Goal: Task Accomplishment & Management: Use online tool/utility

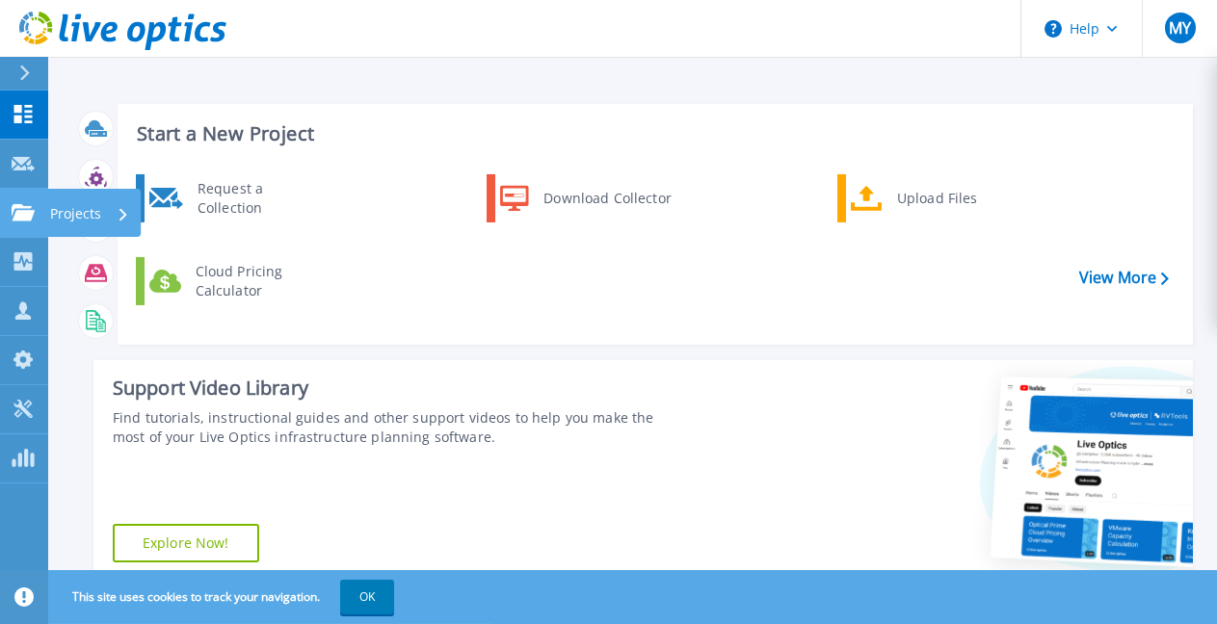
click at [31, 222] on link "Projects Projects" at bounding box center [24, 213] width 48 height 49
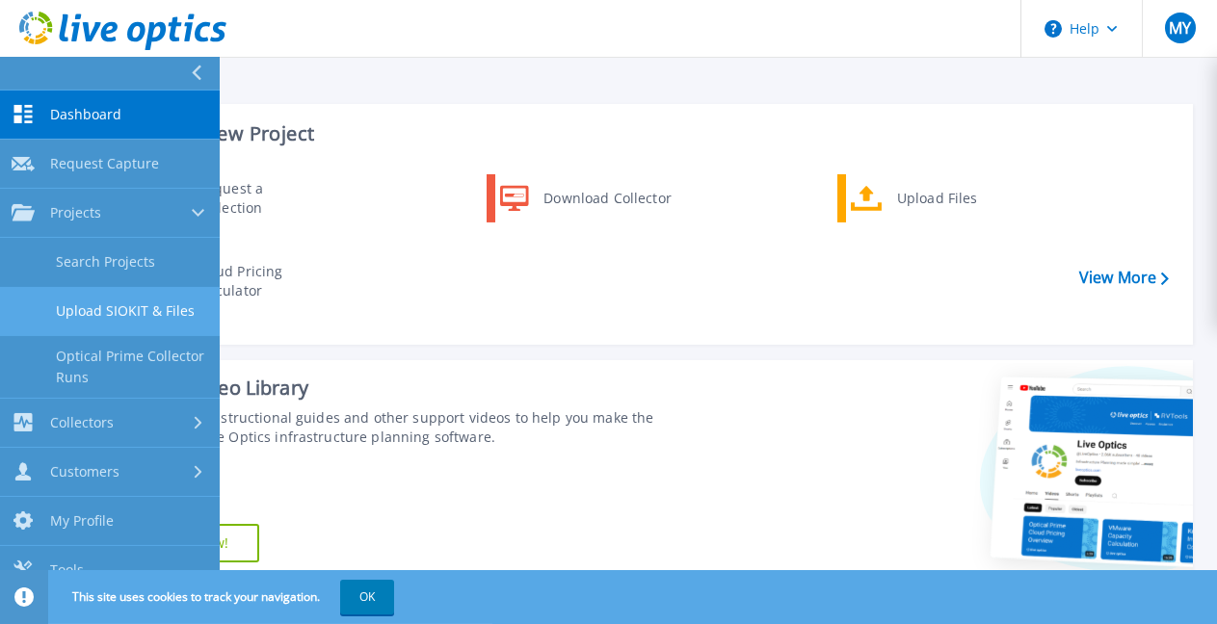
click at [139, 297] on link "Upload SIOKIT & Files" at bounding box center [110, 311] width 220 height 49
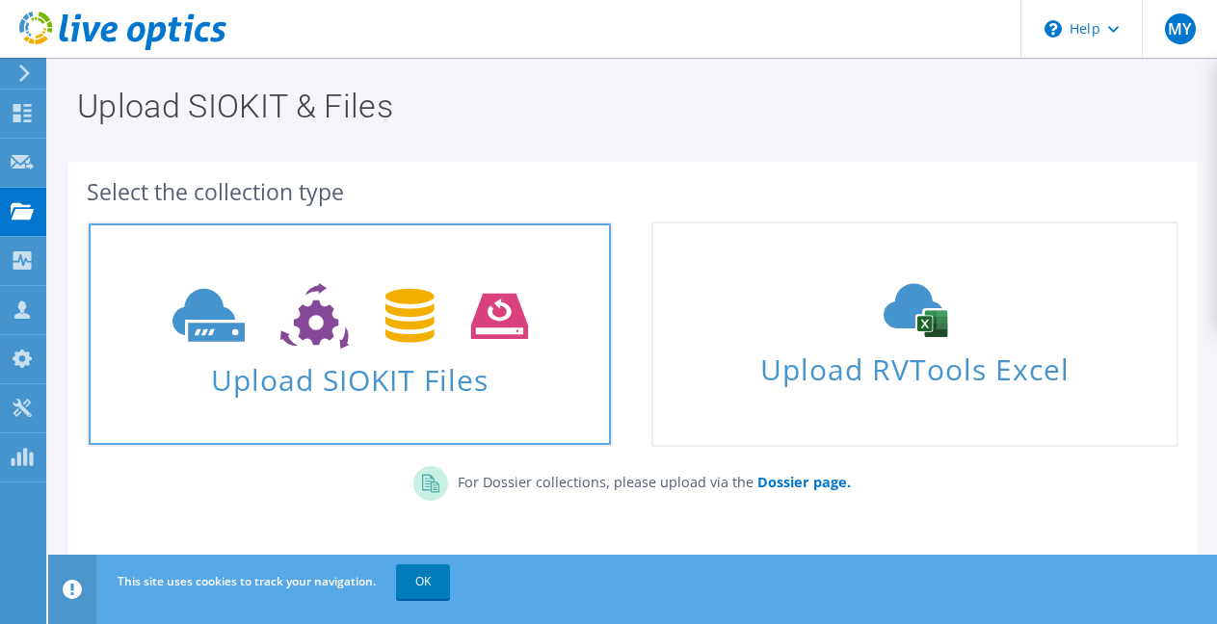
click at [297, 368] on span "Upload SIOKIT Files" at bounding box center [350, 374] width 522 height 41
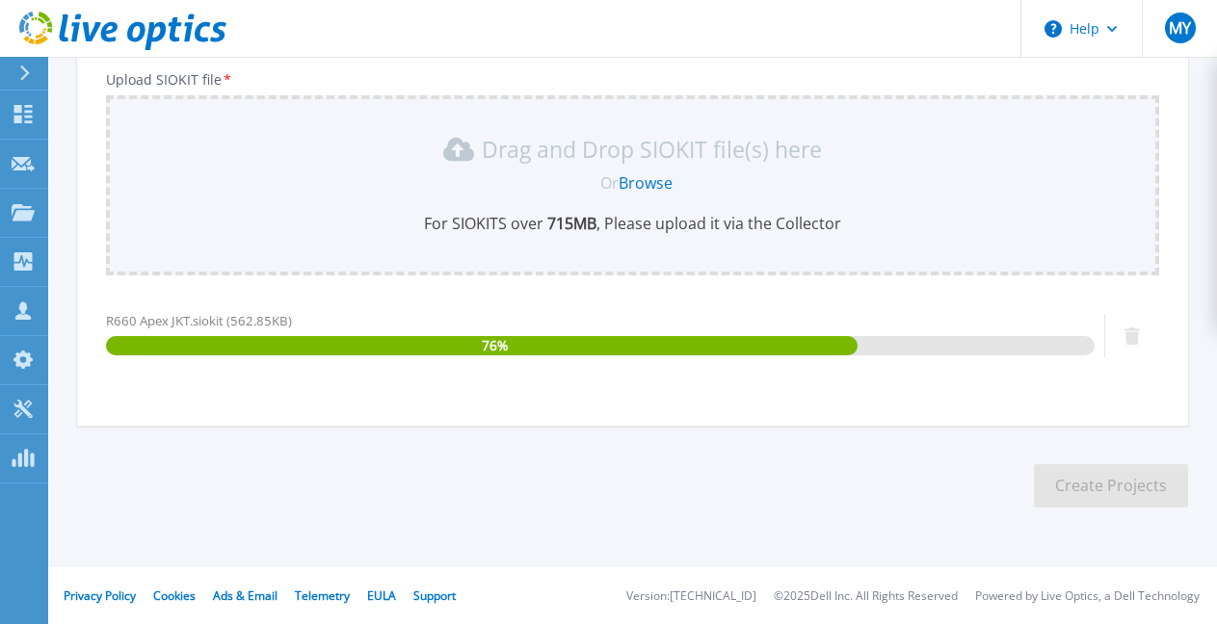
scroll to position [146, 0]
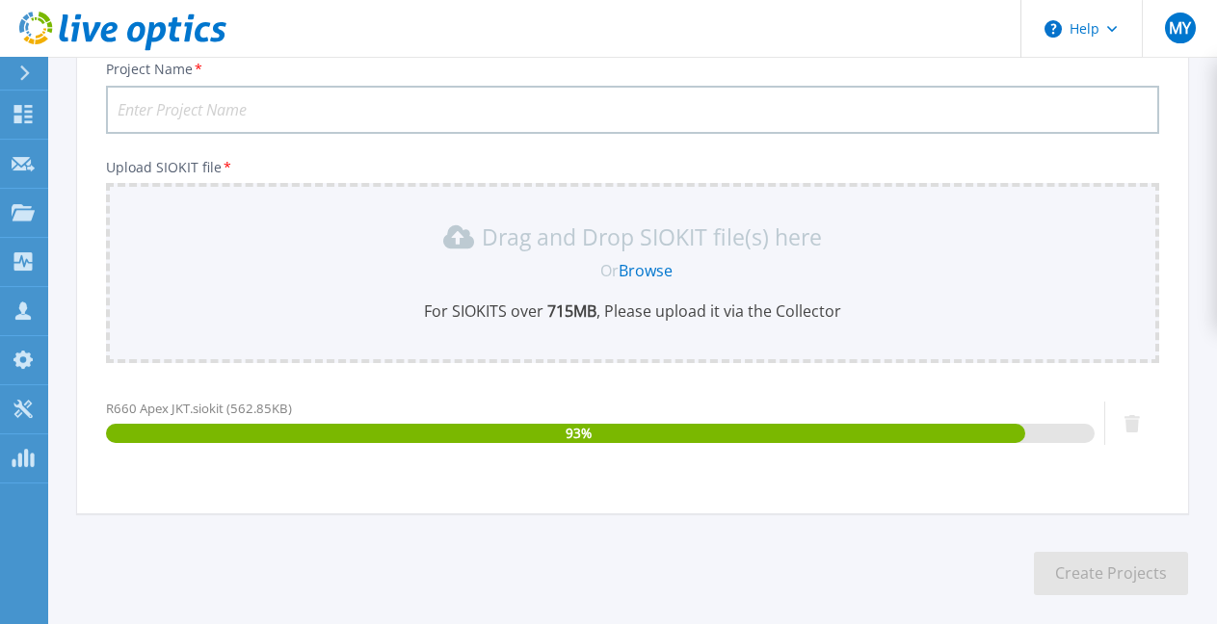
click at [301, 117] on input "Project Name *" at bounding box center [632, 110] width 1053 height 48
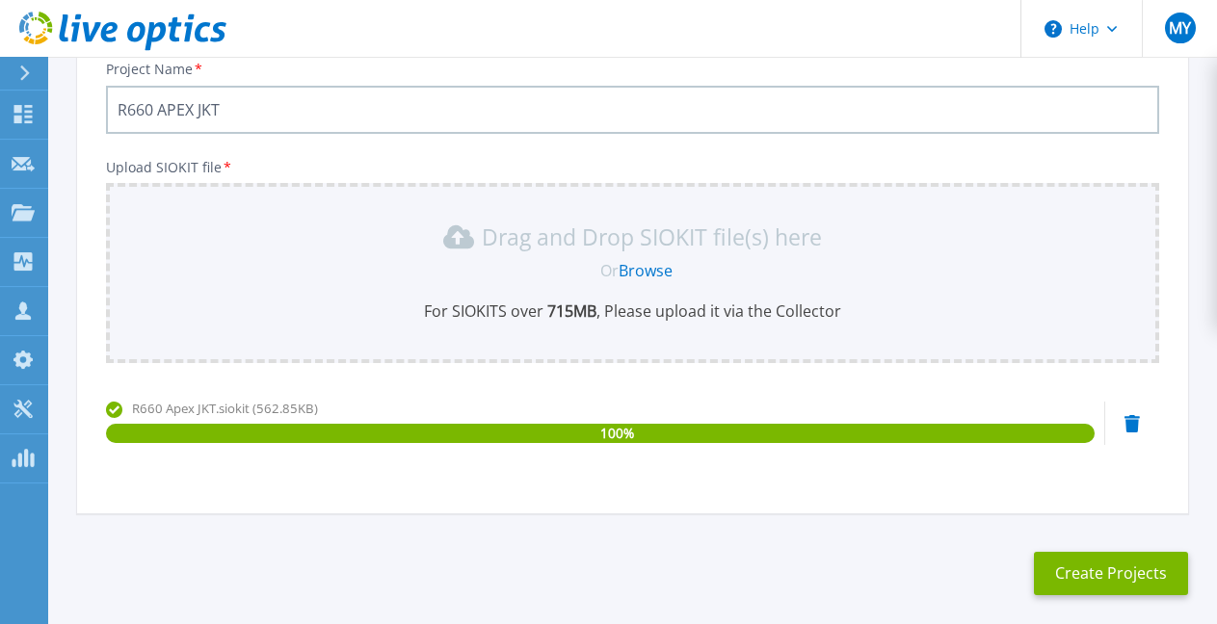
scroll to position [234, 0]
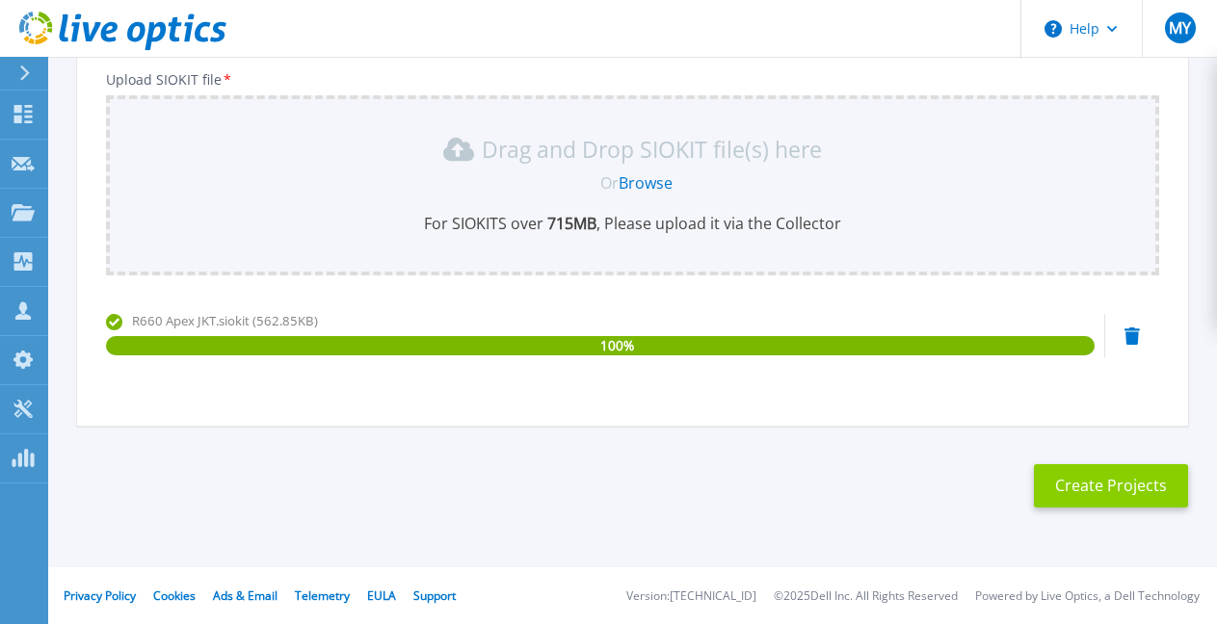
type input "R660 APEX JKT"
click at [1084, 482] on button "Create Projects" at bounding box center [1111, 485] width 154 height 43
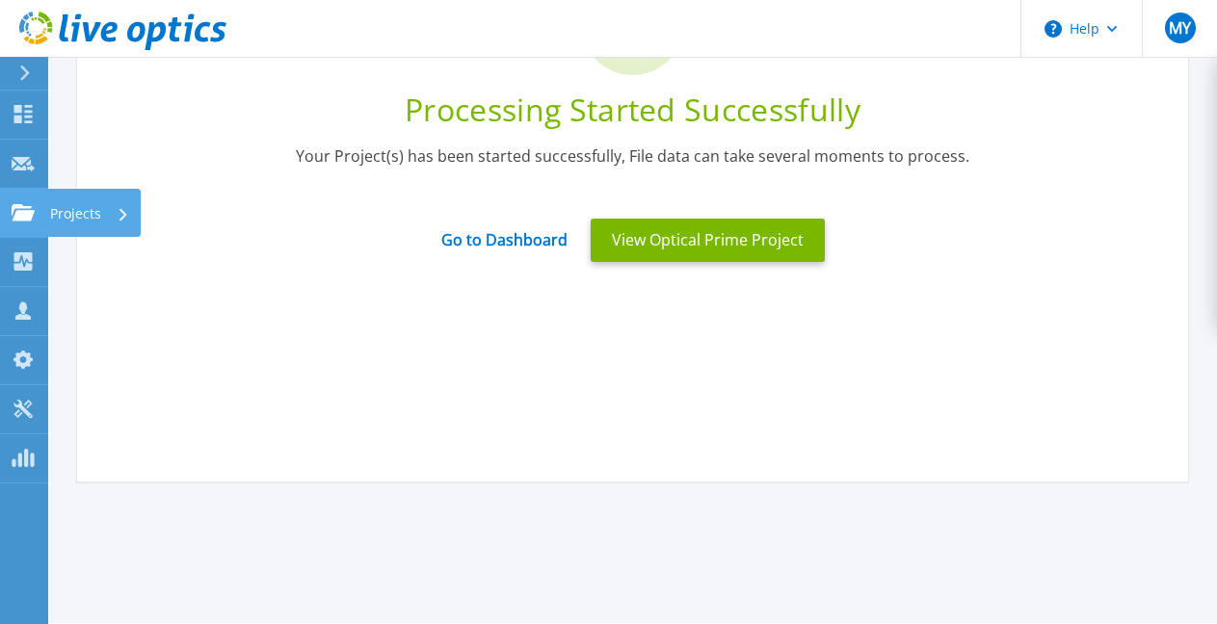
click at [64, 211] on p "Projects" at bounding box center [75, 214] width 51 height 50
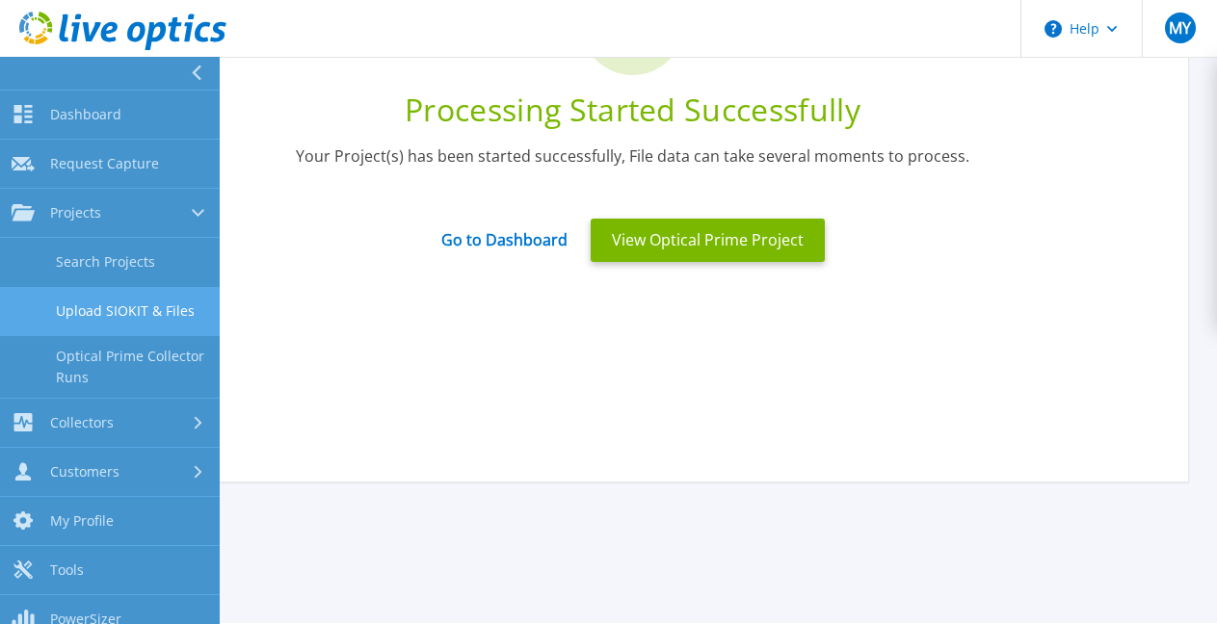
click at [113, 330] on link "Upload SIOKIT & Files" at bounding box center [110, 311] width 220 height 49
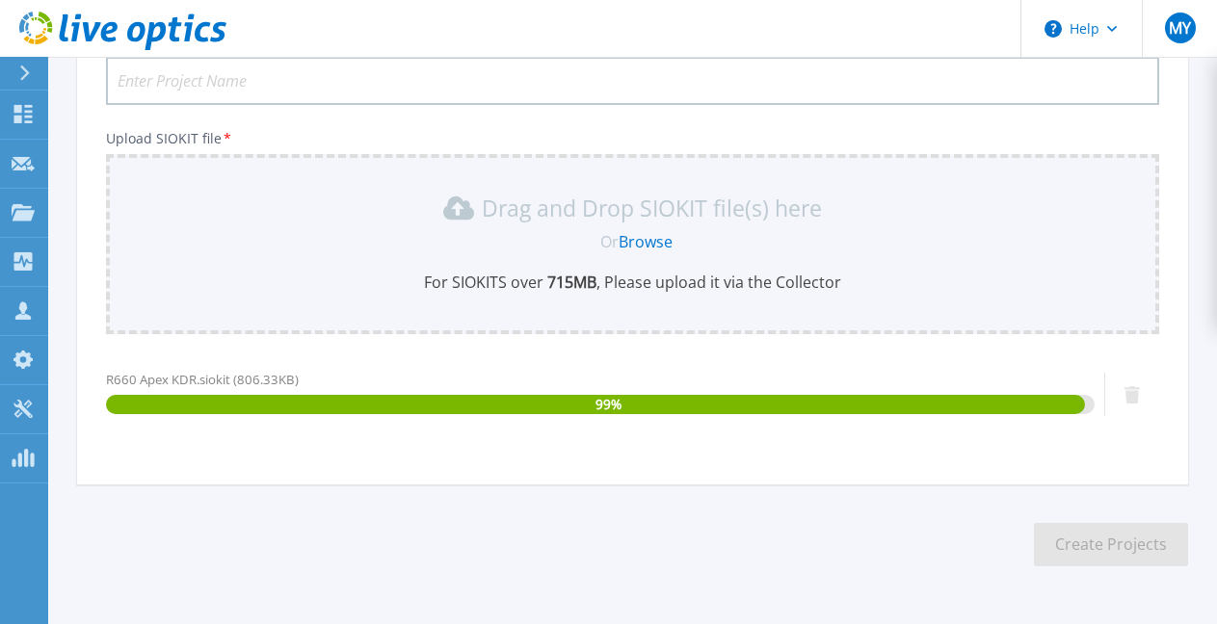
scroll to position [174, 0]
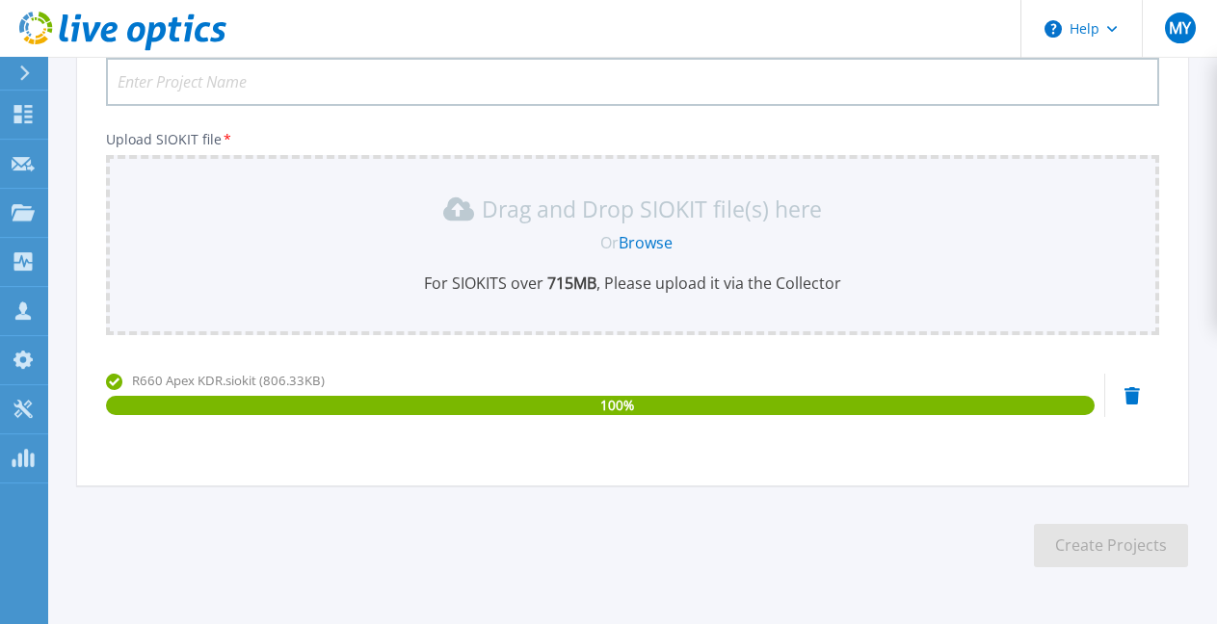
click at [390, 92] on input "Project Name *" at bounding box center [632, 82] width 1053 height 48
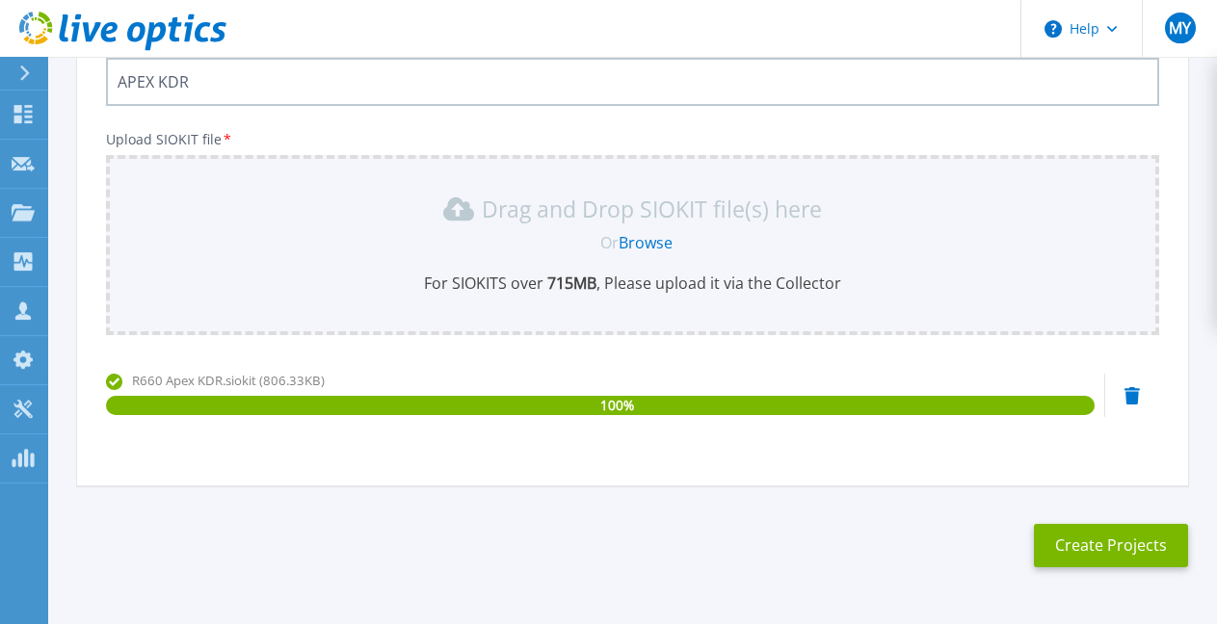
scroll to position [234, 0]
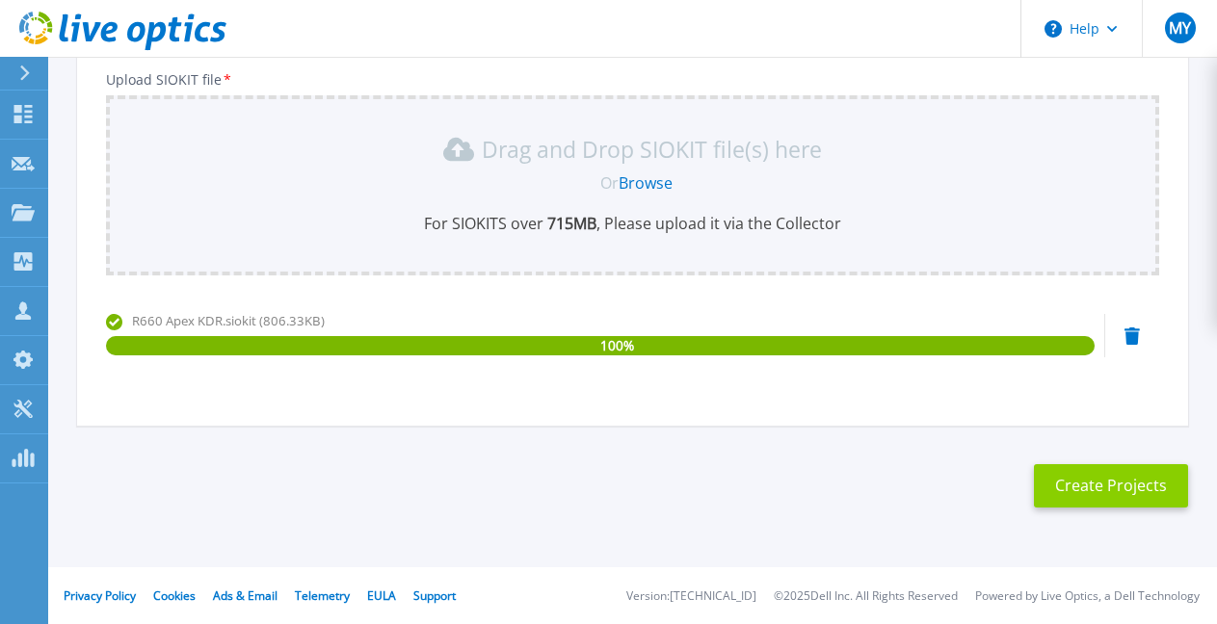
type input "APEX KDR"
click at [1101, 483] on button "Create Projects" at bounding box center [1111, 485] width 154 height 43
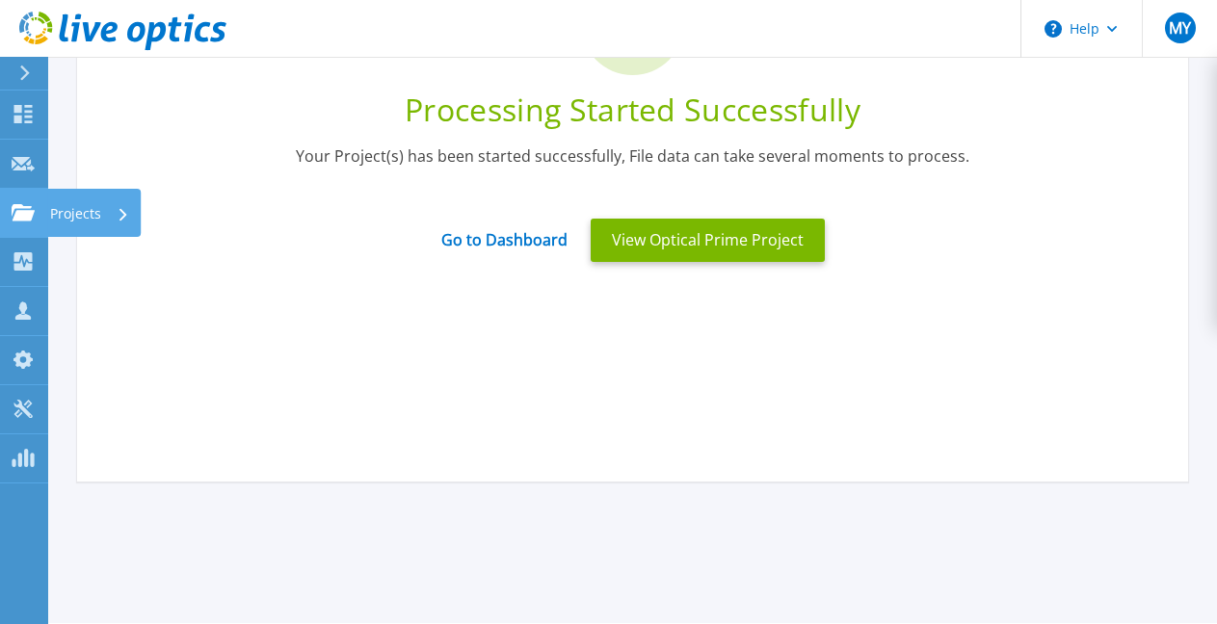
click at [89, 212] on p "Projects" at bounding box center [75, 214] width 51 height 50
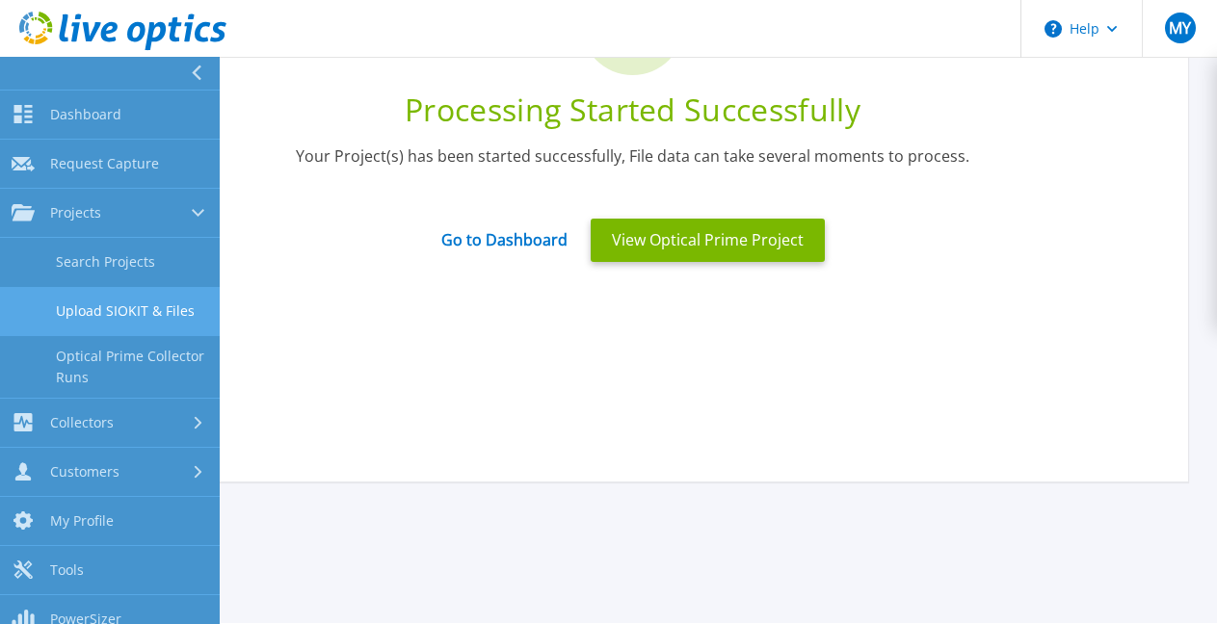
click at [99, 302] on link "Upload SIOKIT & Files" at bounding box center [110, 311] width 220 height 49
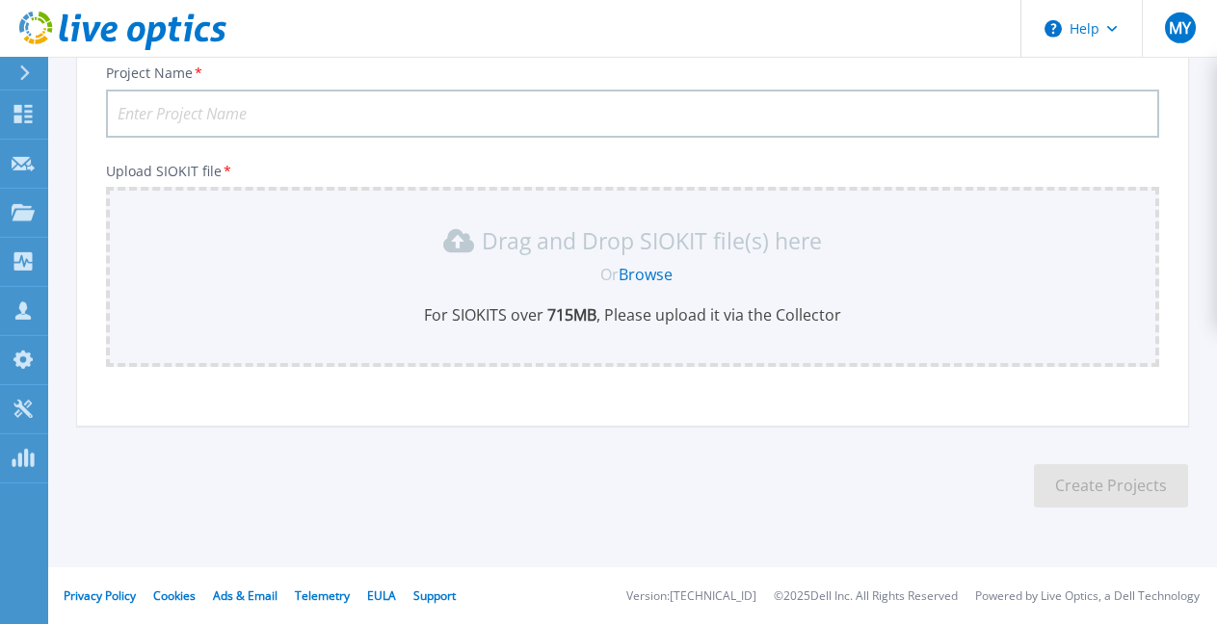
scroll to position [143, 0]
click at [378, 116] on input "Project Name *" at bounding box center [632, 114] width 1053 height 48
type input "R660 OLVM"
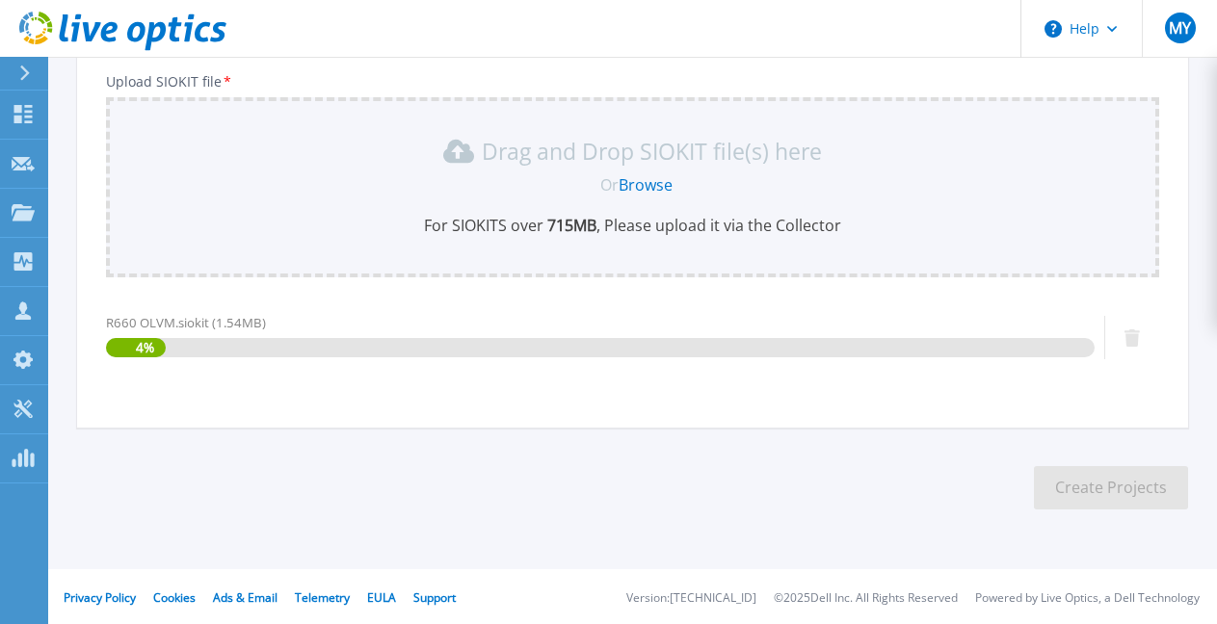
scroll to position [234, 0]
click at [487, 302] on div "Upload SIOKIT file * Drag and Drop SIOKIT file(s) here Or Browse For SIOKITS ov…" at bounding box center [632, 232] width 1053 height 321
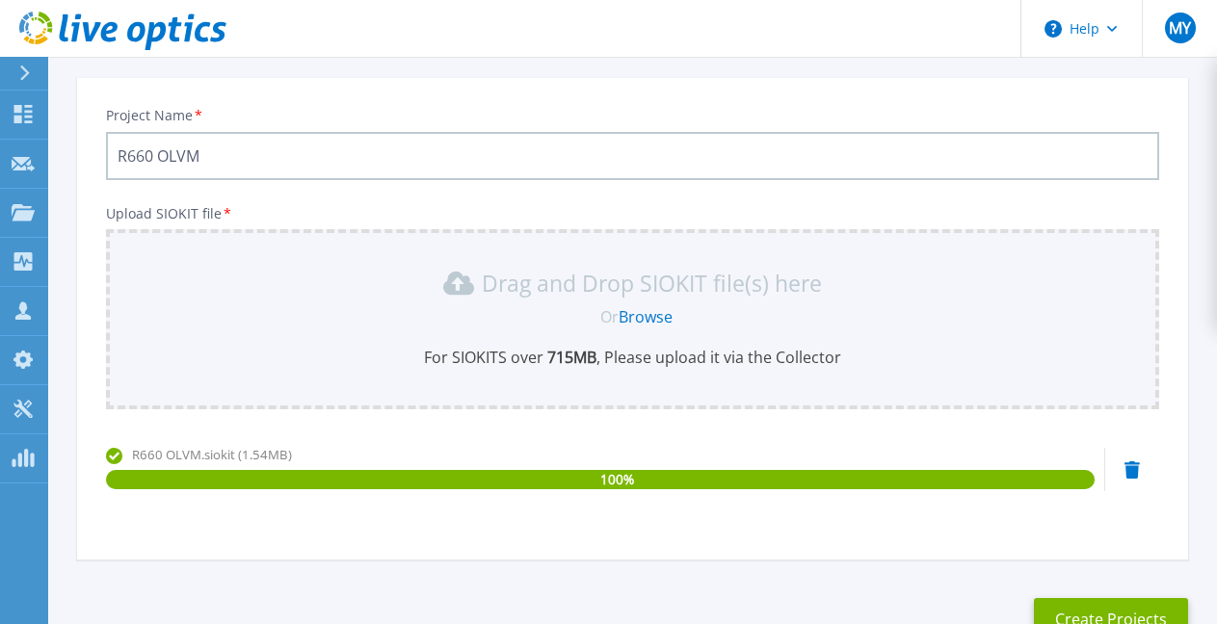
scroll to position [143, 0]
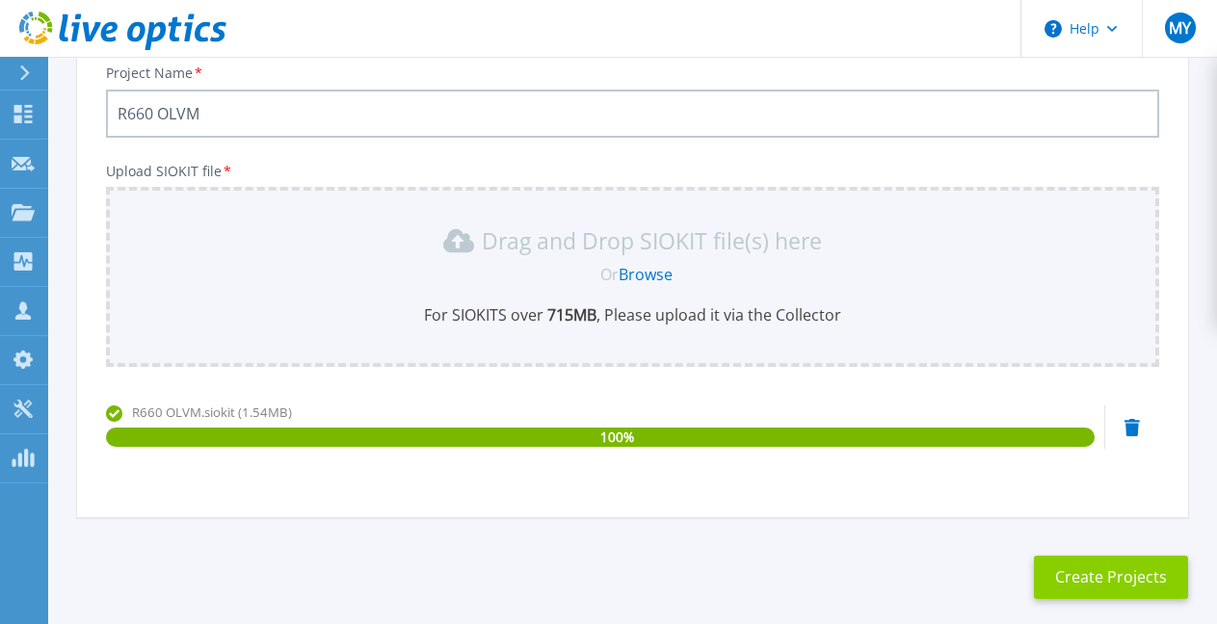
click at [1143, 579] on button "Create Projects" at bounding box center [1111, 577] width 154 height 43
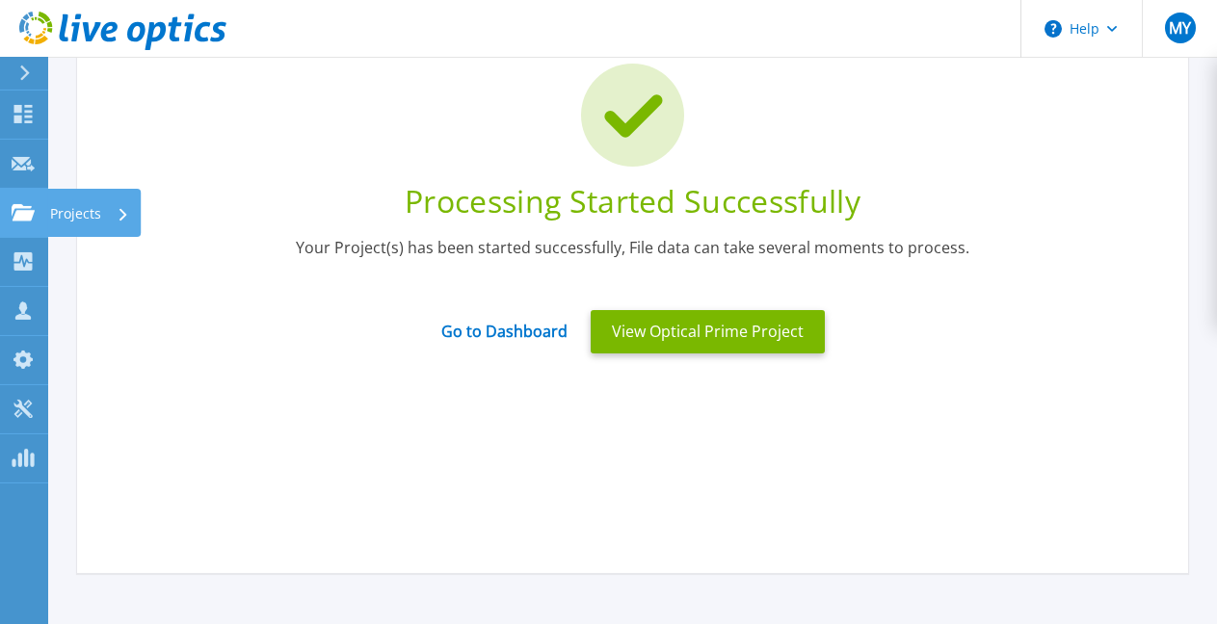
click at [19, 202] on link "Projects Projects" at bounding box center [24, 213] width 48 height 49
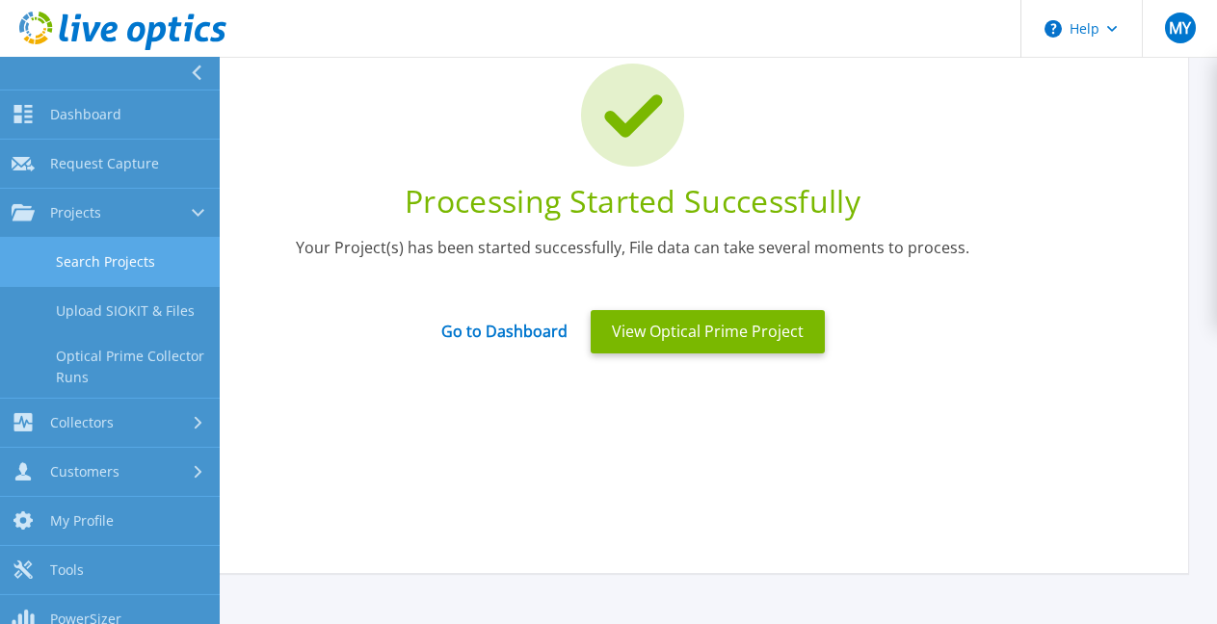
click at [114, 252] on link "Search Projects" at bounding box center [110, 262] width 220 height 49
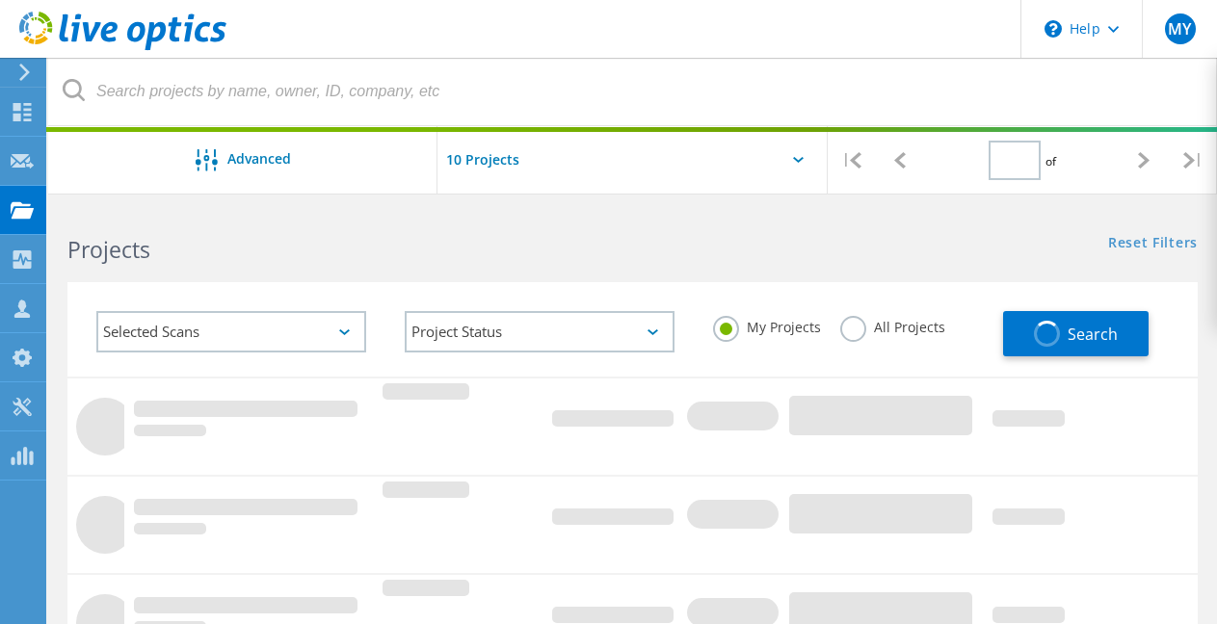
type input "1"
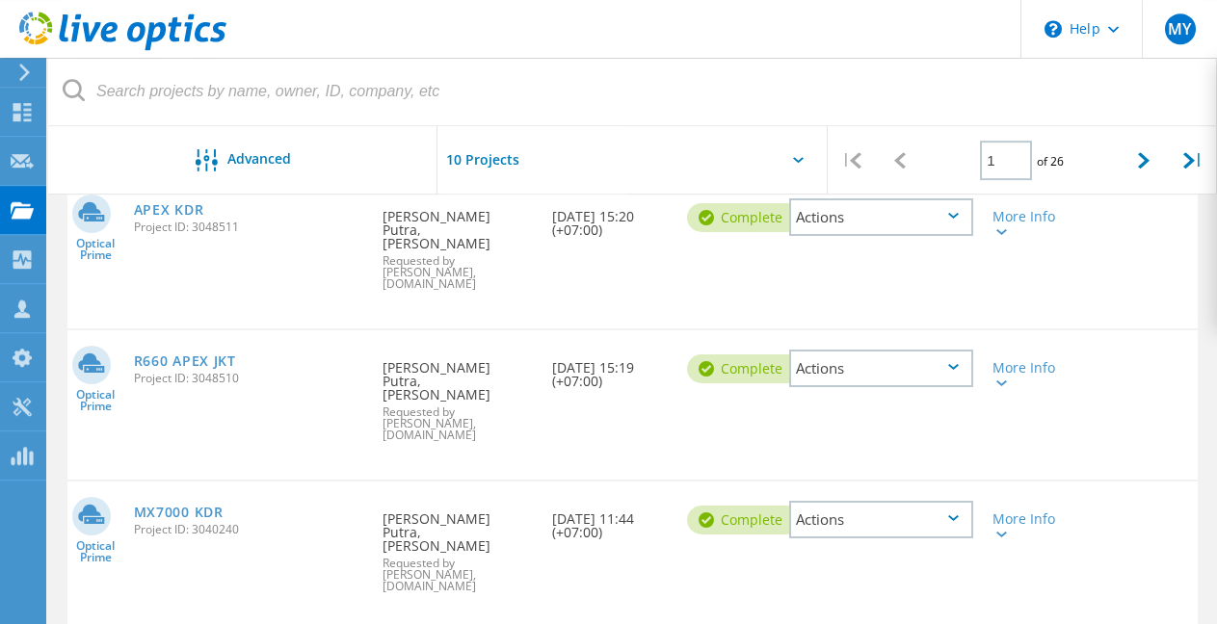
scroll to position [468, 0]
